Goal: Task Accomplishment & Management: Manage account settings

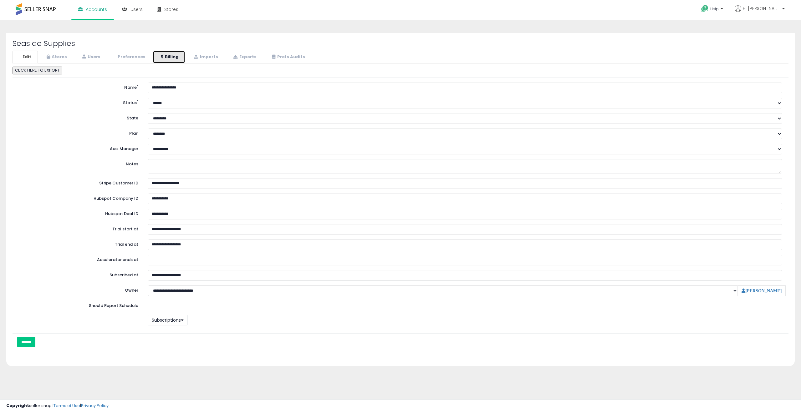
click at [168, 58] on link "Billing" at bounding box center [169, 57] width 33 height 13
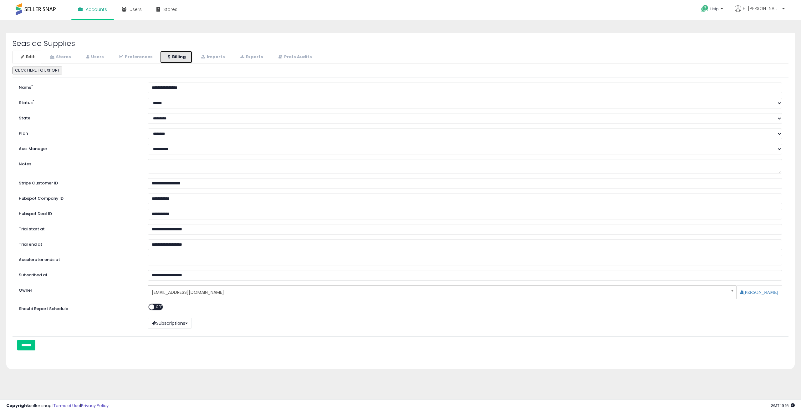
click at [185, 56] on link "Billing" at bounding box center [176, 57] width 33 height 13
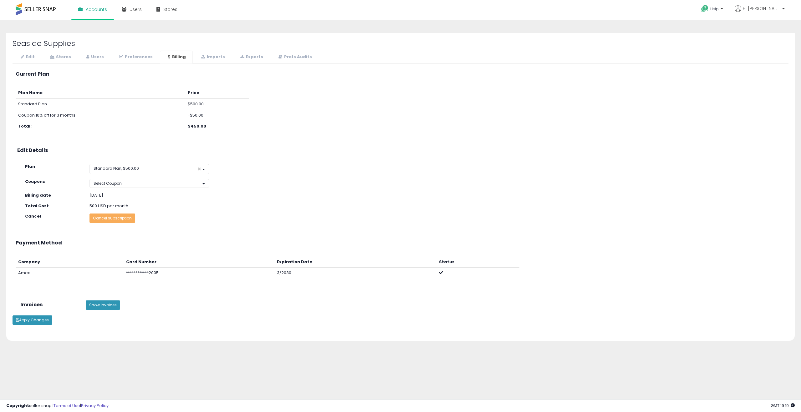
click at [457, 114] on div "Plan Name Price Standard Plan $500.00 Coupon: 10% off for 3 months -$50.00 Tota…" at bounding box center [395, 113] width 779 height 50
click at [71, 60] on link "Stores" at bounding box center [60, 57] width 36 height 13
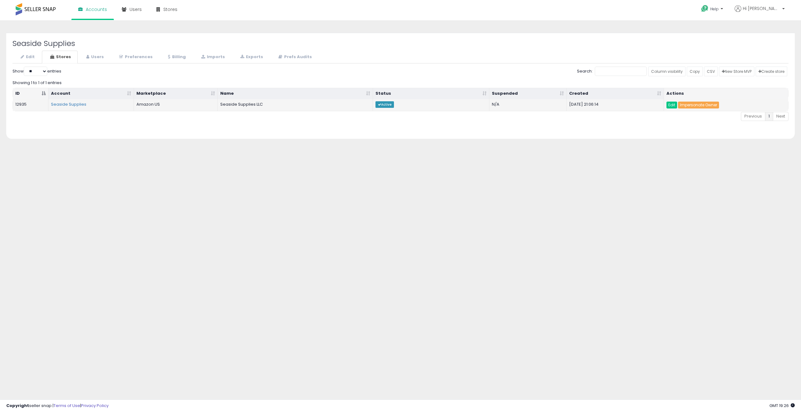
click at [703, 104] on link "Impersonate Owner" at bounding box center [698, 105] width 41 height 7
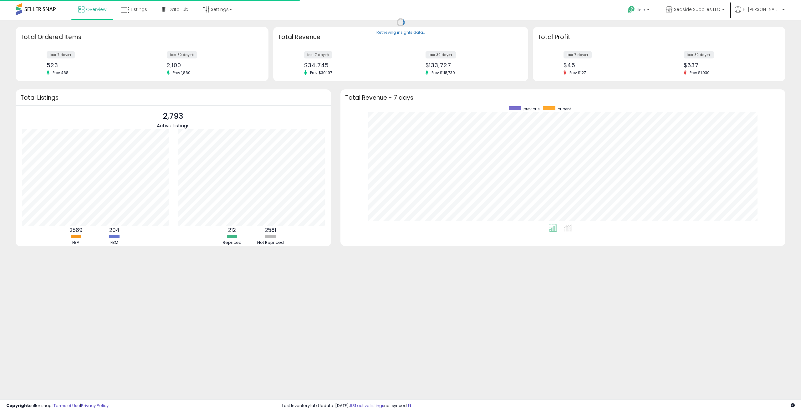
scroll to position [118, 432]
click at [724, 11] on b at bounding box center [723, 11] width 3 height 4
